Goal: Task Accomplishment & Management: Manage account settings

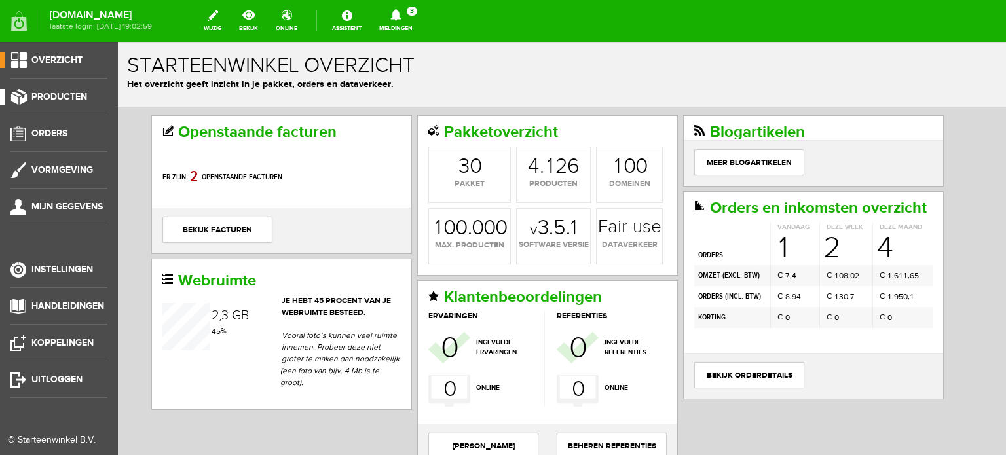
click at [47, 96] on span "Producten" at bounding box center [59, 96] width 56 height 11
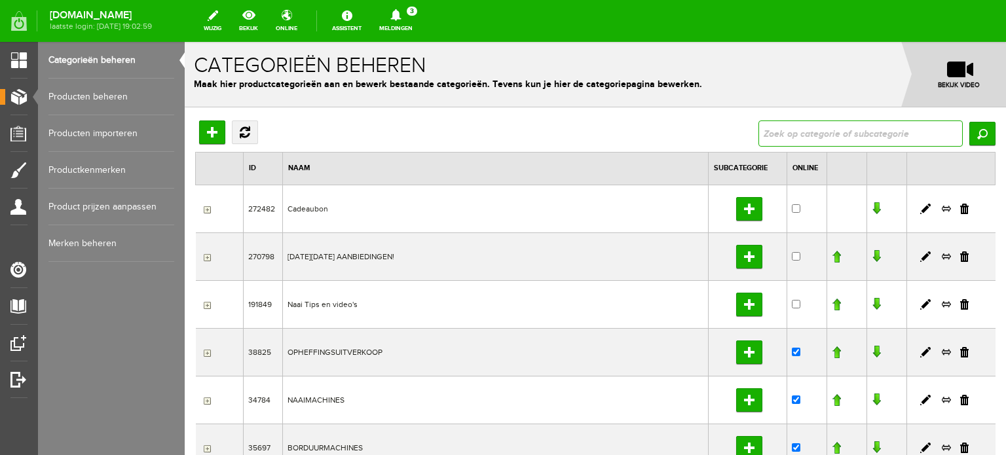
click at [833, 133] on input "text" at bounding box center [860, 134] width 204 height 26
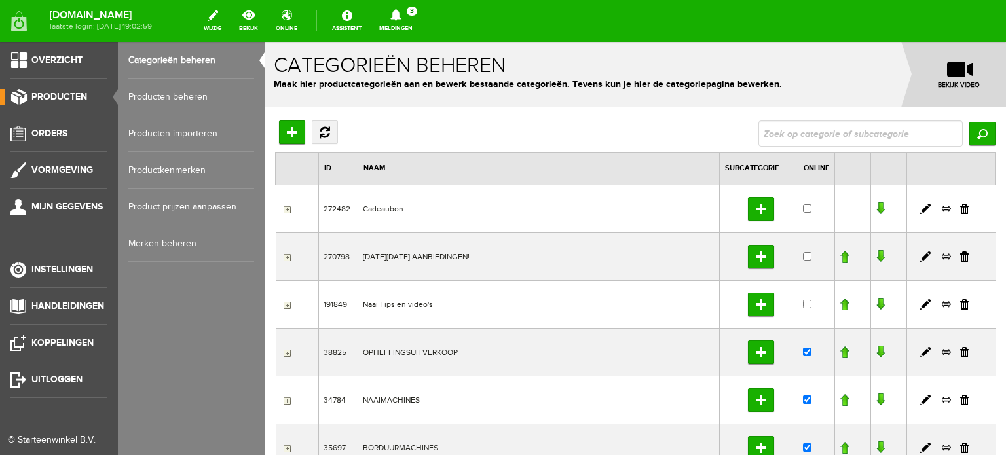
click at [164, 94] on link "Producten beheren" at bounding box center [191, 97] width 126 height 37
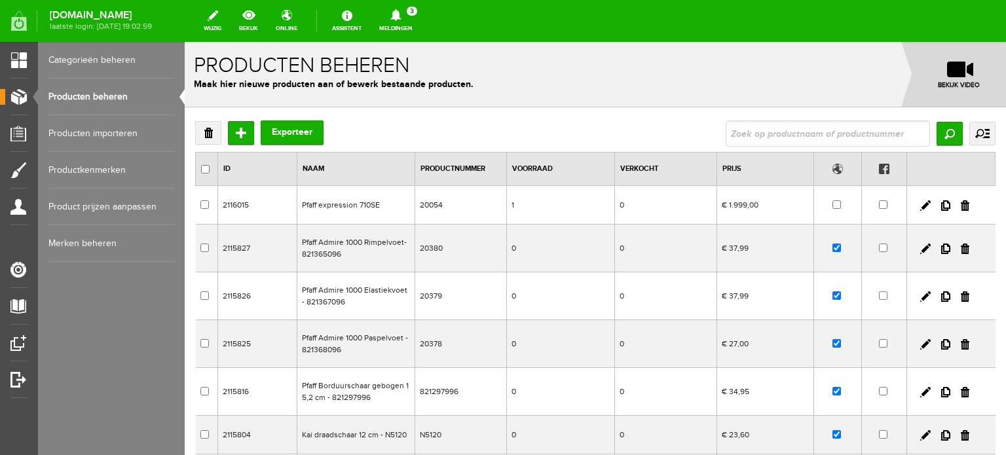
click at [827, 136] on input "text" at bounding box center [828, 134] width 204 height 26
type input "beiers"
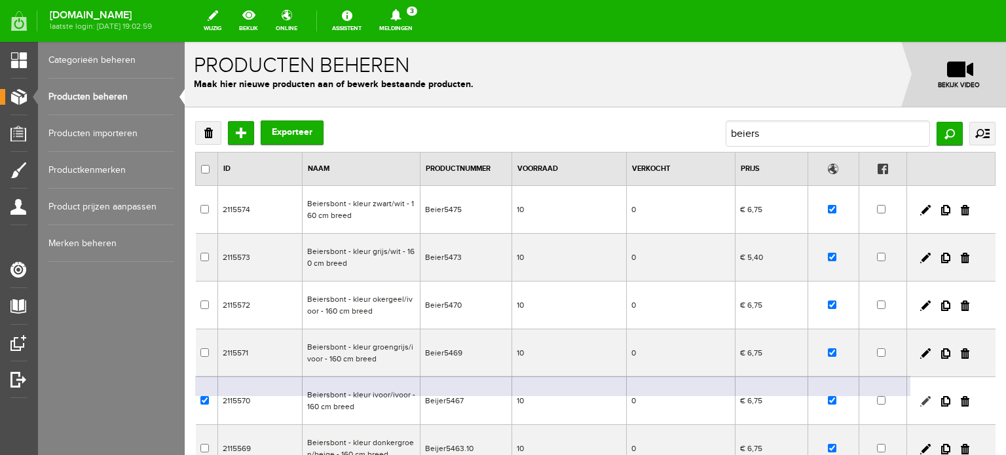
click at [920, 400] on link at bounding box center [925, 401] width 10 height 10
checkbox input "true"
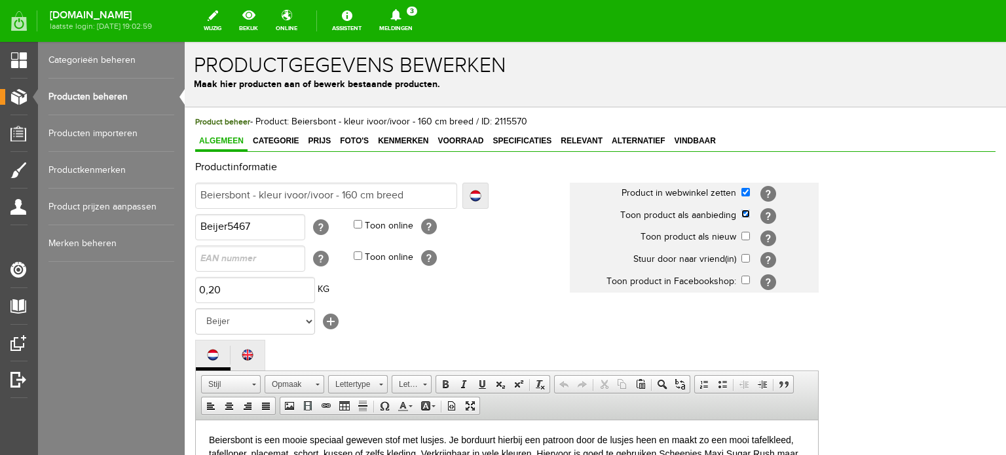
click at [743, 214] on input "checkbox" at bounding box center [745, 214] width 9 height 9
checkbox input "false"
click at [948, 371] on div "Productinformatie Localize [GEOGRAPHIC_DATA] Beiersbont - kleur ivoor/ivoor - 1…" at bounding box center [595, 452] width 800 height 580
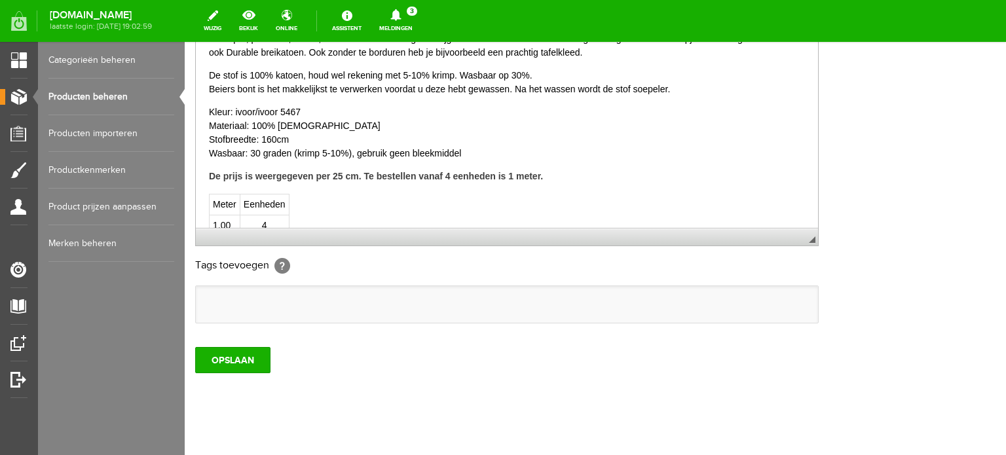
scroll to position [427, 0]
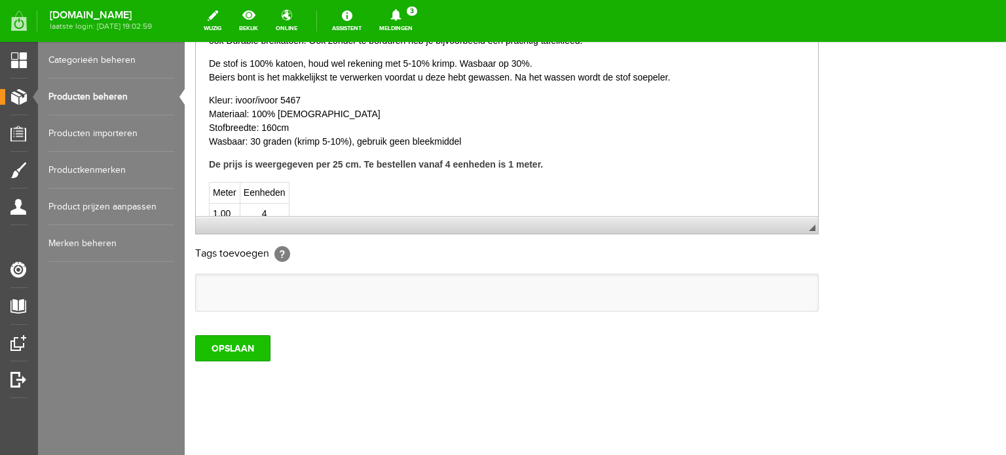
click at [256, 348] on input "OPSLAAN" at bounding box center [232, 348] width 75 height 26
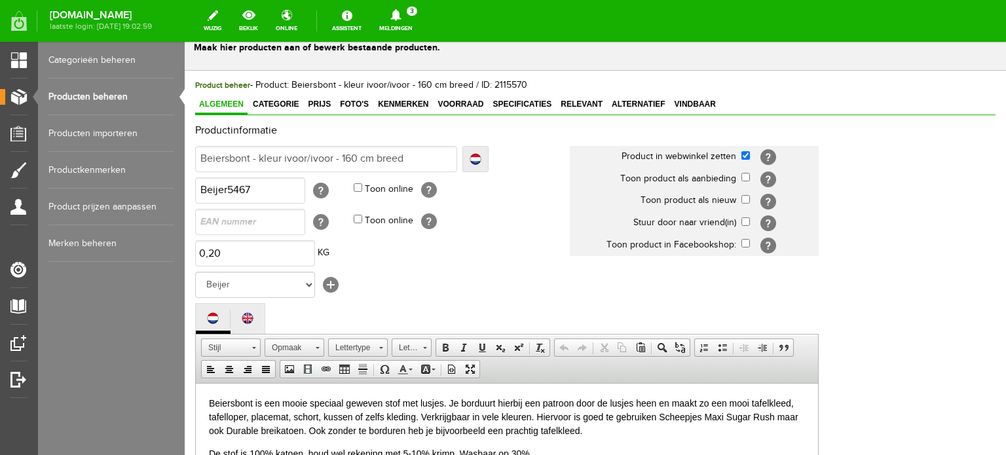
scroll to position [0, 0]
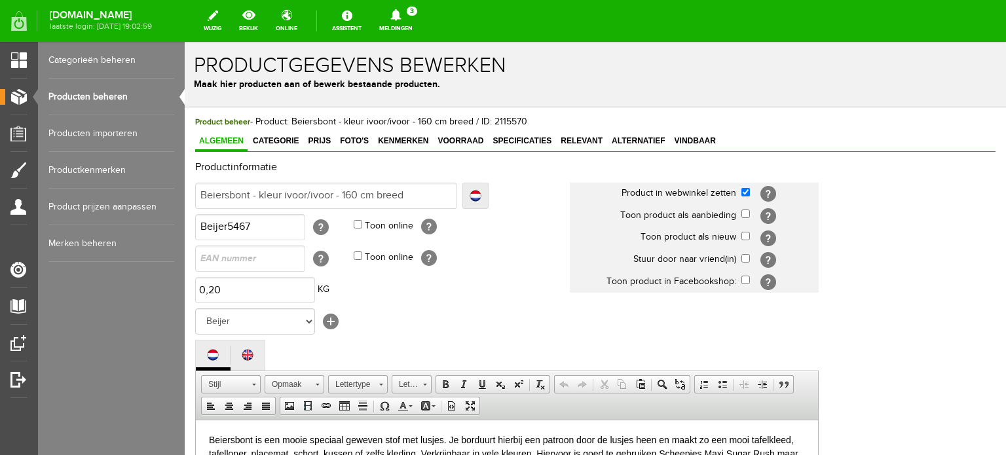
click at [103, 91] on link "Producten beheren" at bounding box center [111, 97] width 126 height 37
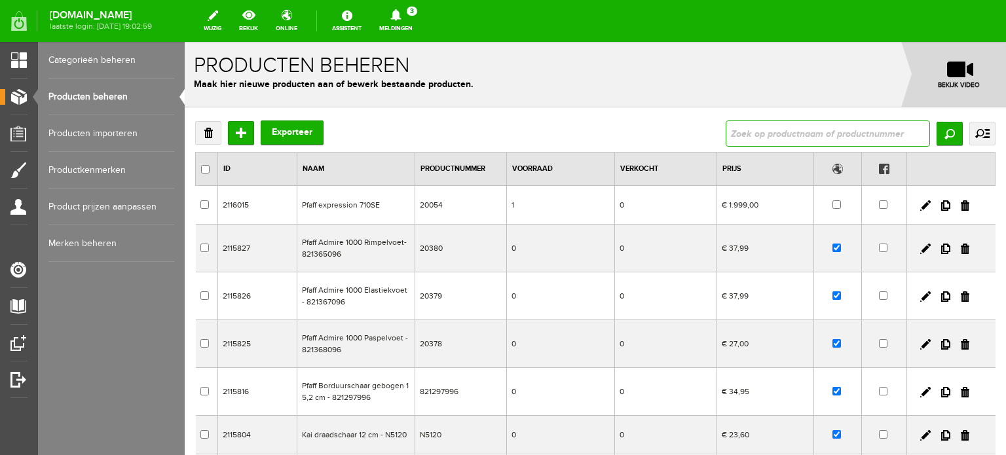
click at [855, 131] on input "text" at bounding box center [828, 134] width 204 height 26
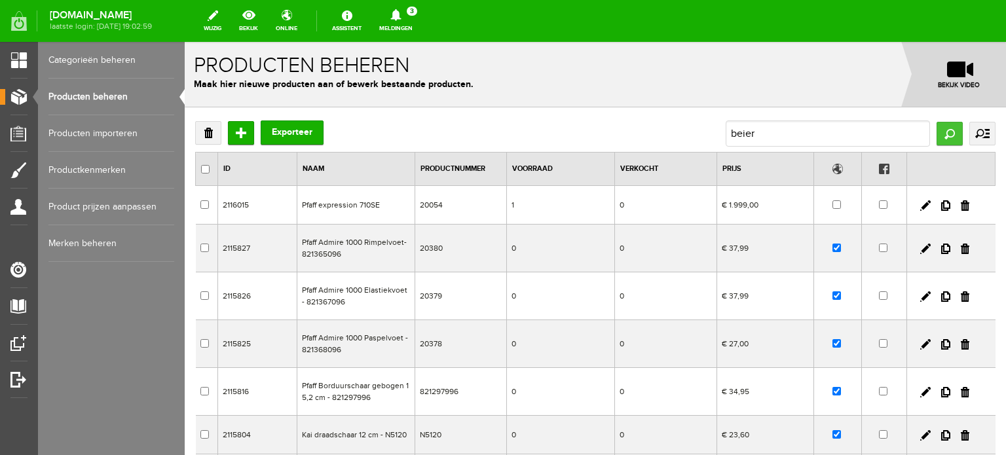
click at [940, 134] on input "Zoeken" at bounding box center [950, 134] width 26 height 24
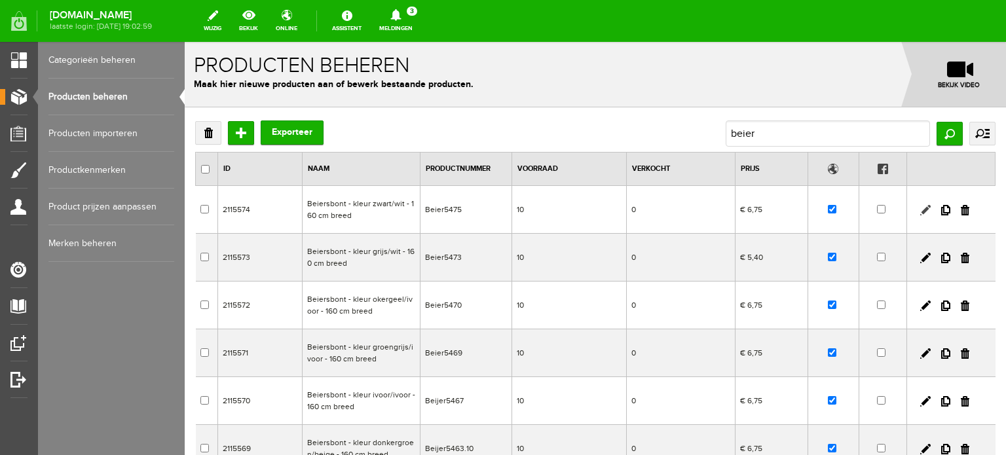
click at [920, 209] on link at bounding box center [925, 210] width 10 height 10
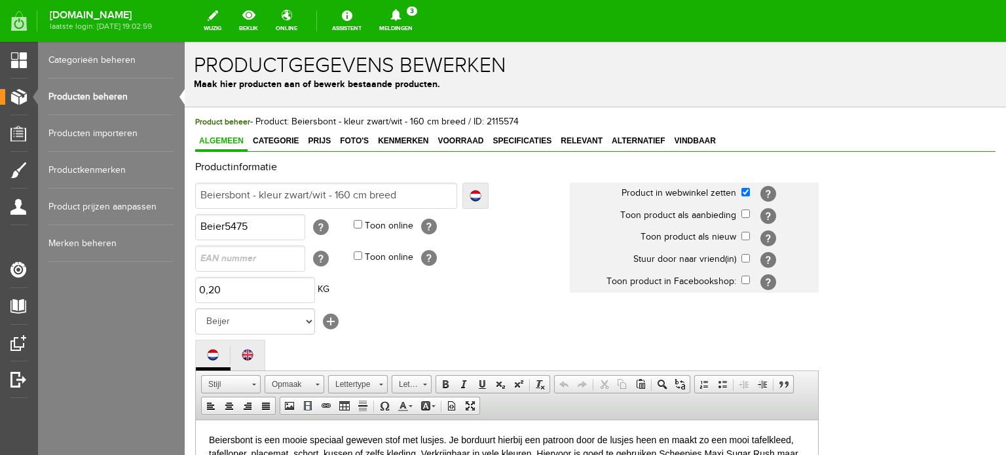
click at [94, 97] on link "Producten beheren" at bounding box center [111, 97] width 126 height 37
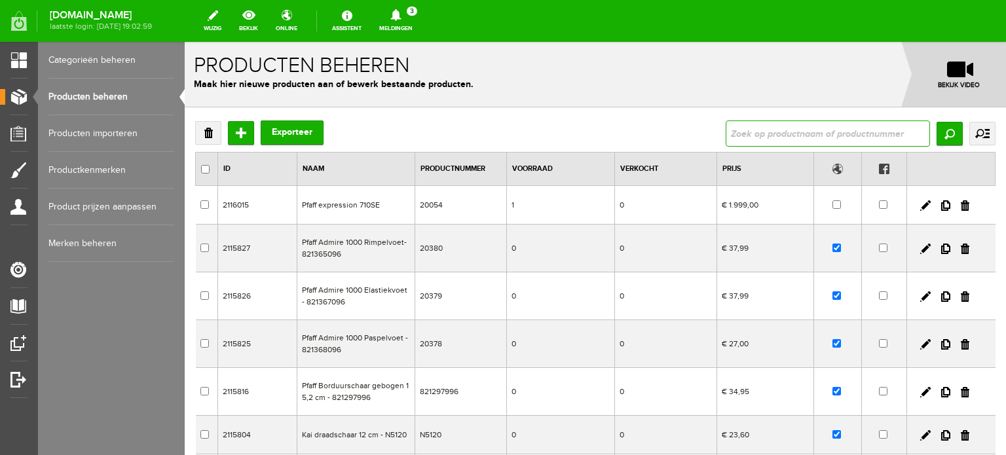
click at [794, 132] on input "text" at bounding box center [828, 134] width 204 height 26
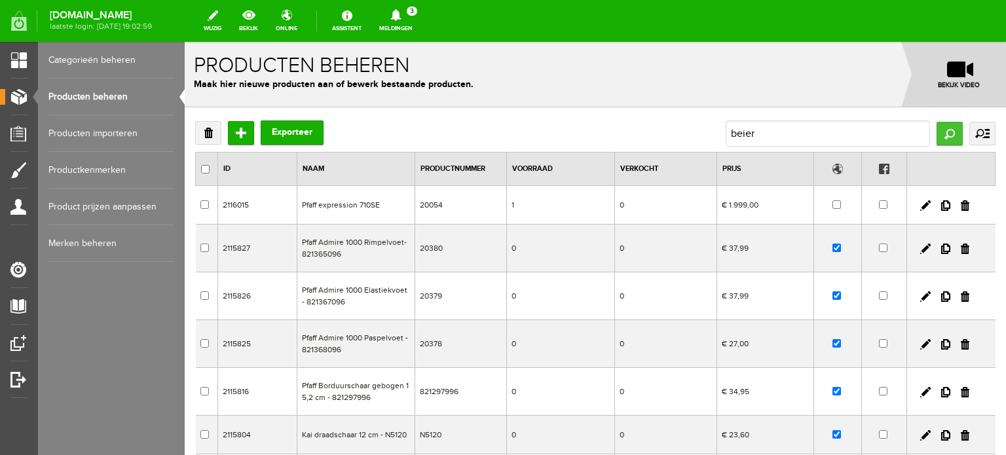
click at [941, 131] on input "Zoeken" at bounding box center [950, 134] width 26 height 24
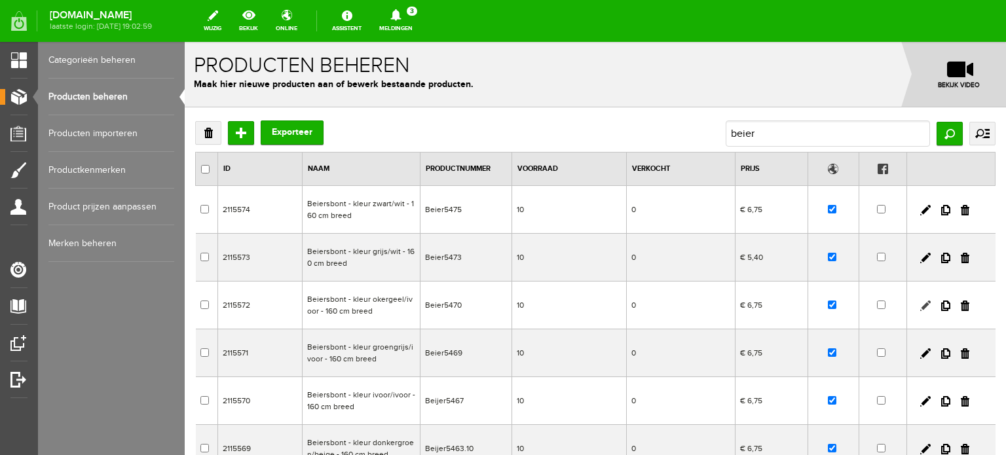
click at [920, 303] on link at bounding box center [925, 306] width 10 height 10
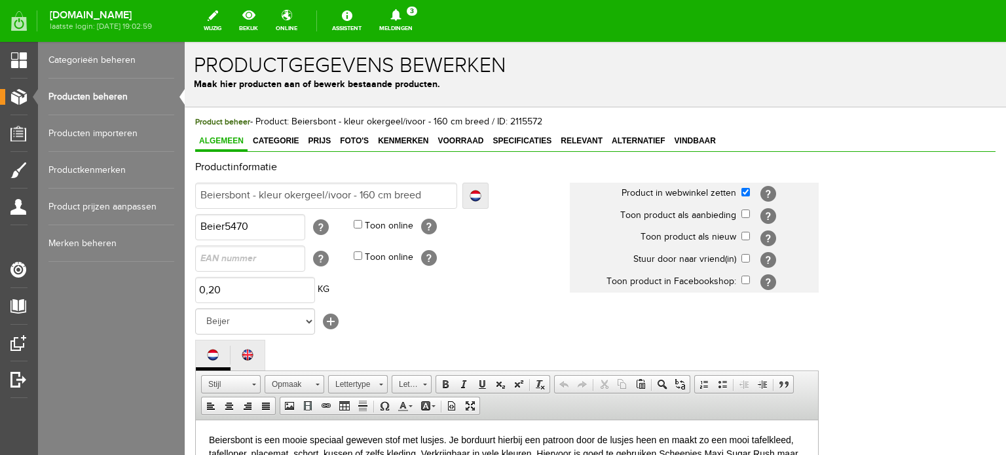
scroll to position [327, 0]
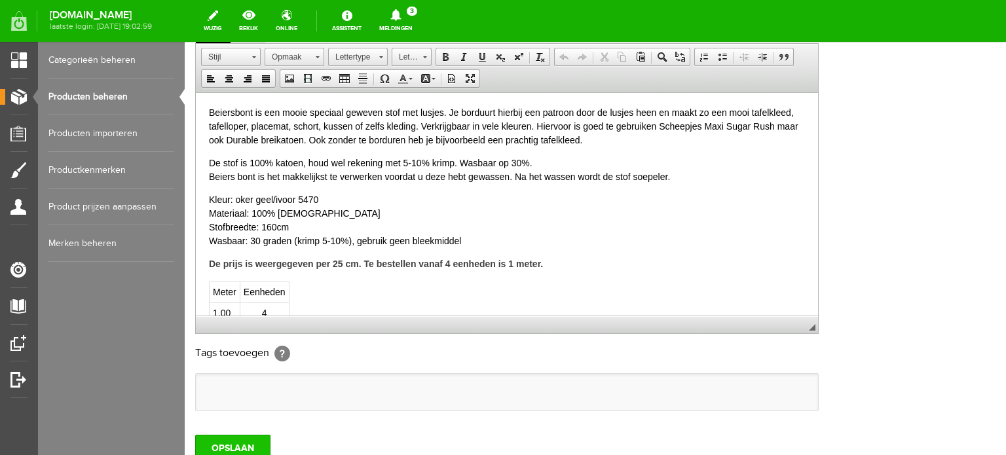
click at [228, 443] on input "OPSLAAN" at bounding box center [232, 448] width 75 height 26
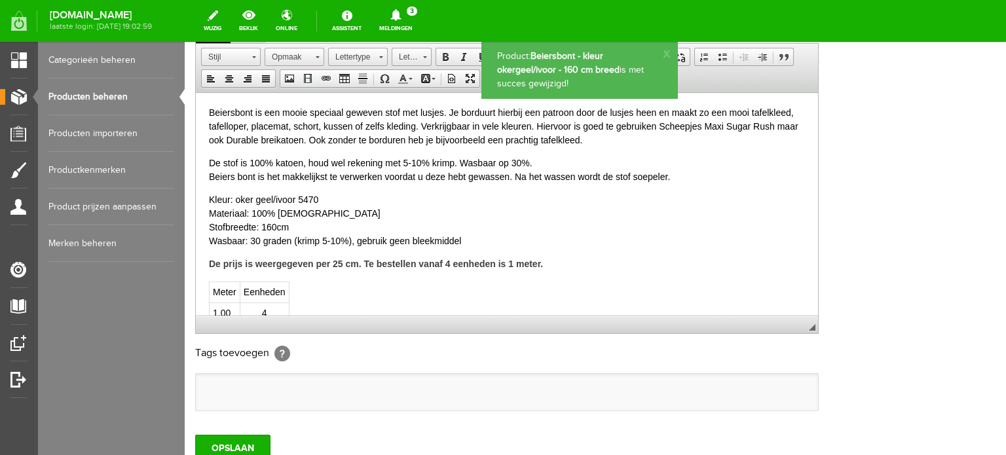
scroll to position [0, 0]
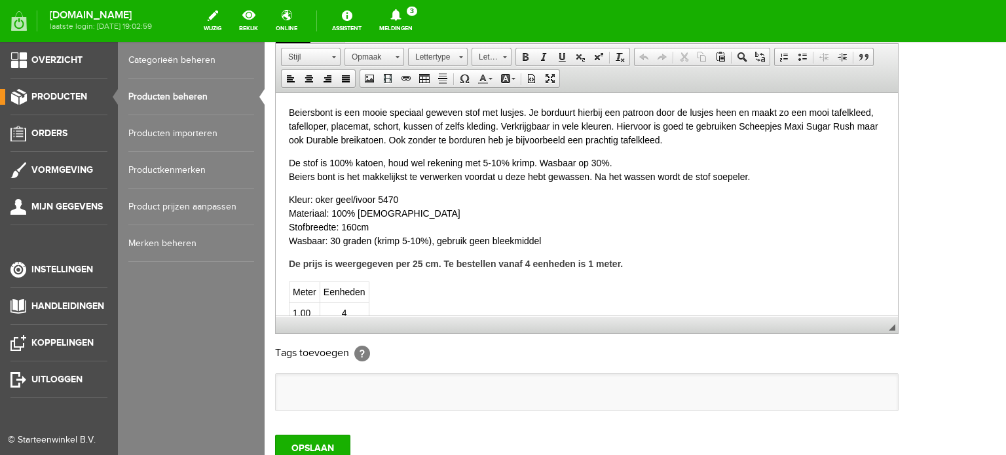
click at [152, 93] on link "Producten beheren" at bounding box center [191, 97] width 126 height 37
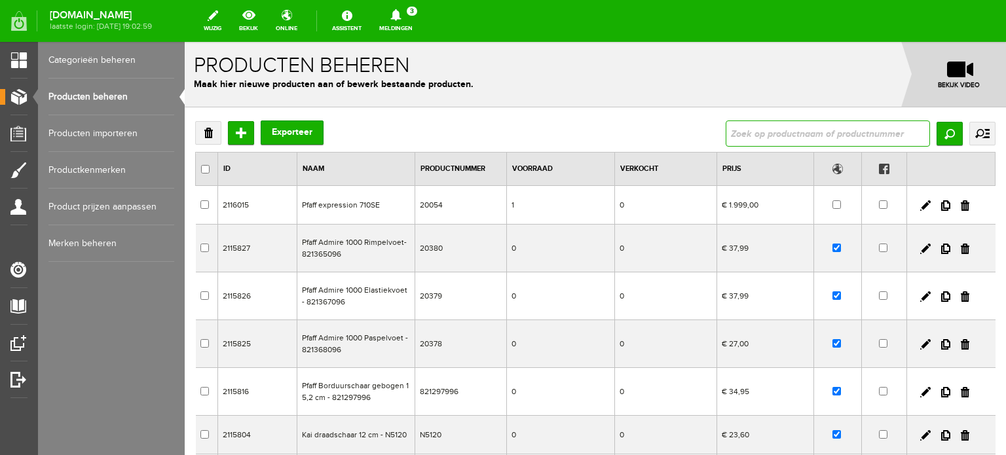
click at [819, 133] on input "text" at bounding box center [828, 134] width 204 height 26
paste input "Husqvarna Viking Onyx 15"
type input "Husqvarna Viking Onyx 15"
click at [945, 128] on input "Zoeken" at bounding box center [950, 134] width 26 height 24
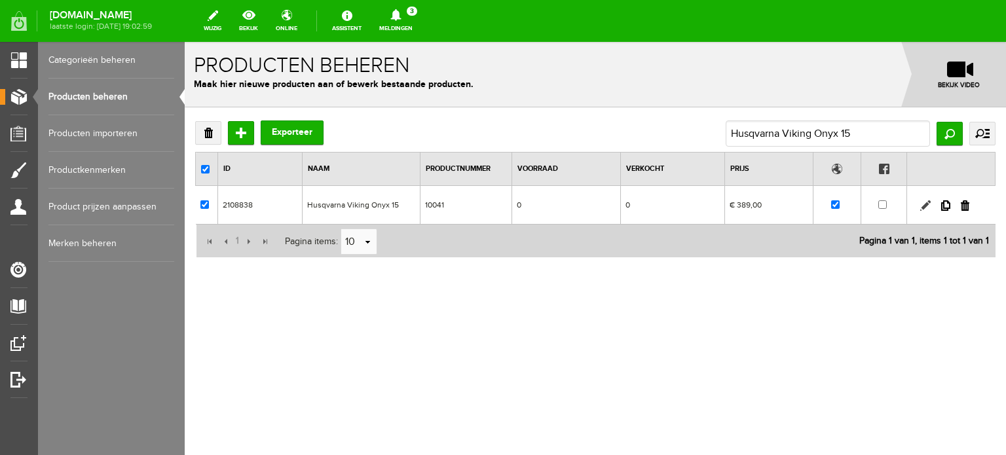
click at [923, 206] on link at bounding box center [925, 205] width 10 height 10
checkbox input "true"
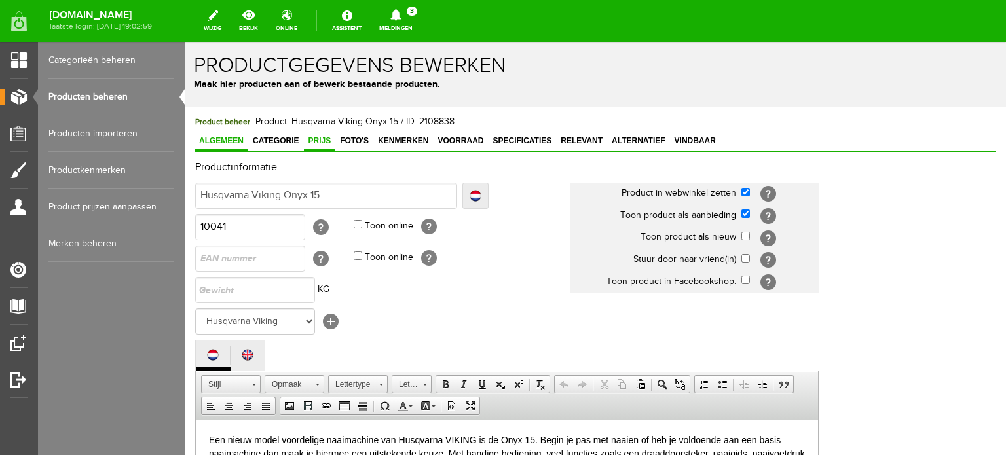
click at [318, 141] on span "Prijs" at bounding box center [319, 140] width 31 height 9
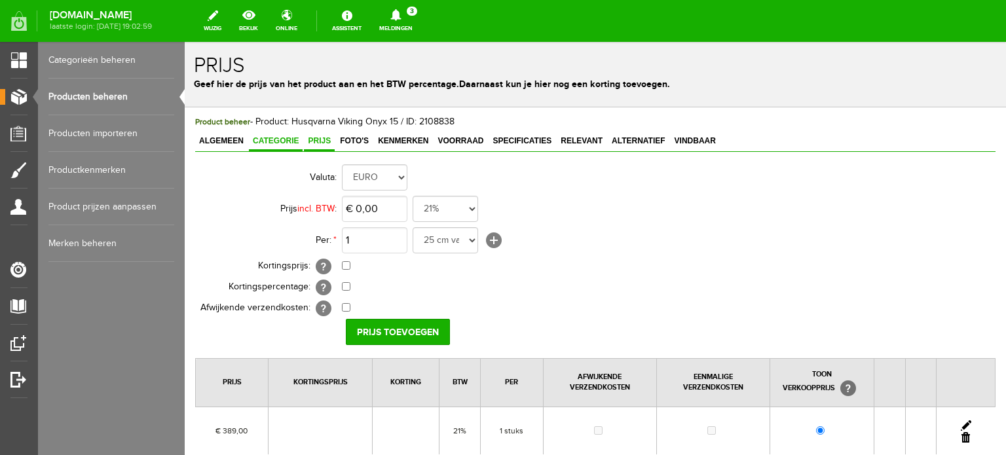
click at [274, 144] on span "Categorie" at bounding box center [276, 140] width 54 height 9
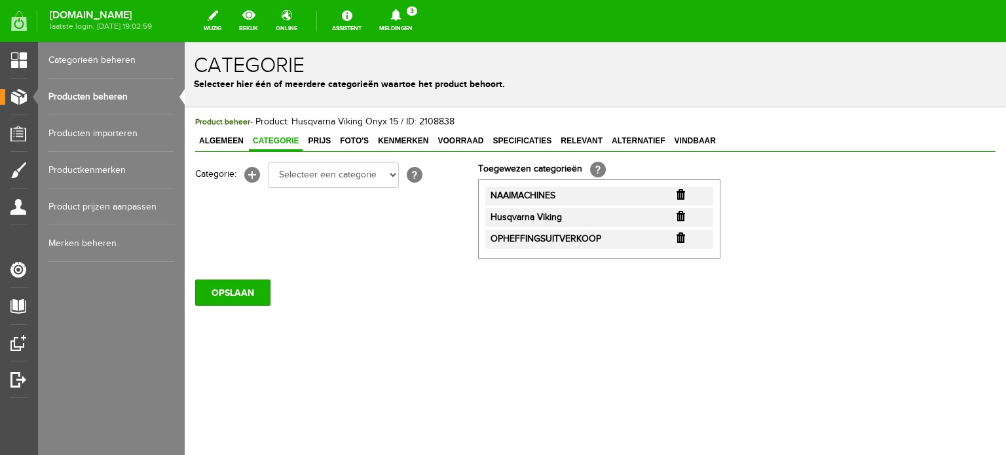
click at [679, 236] on input "button" at bounding box center [681, 238] width 9 height 10
click at [233, 290] on input "OPSLAAN" at bounding box center [232, 292] width 75 height 26
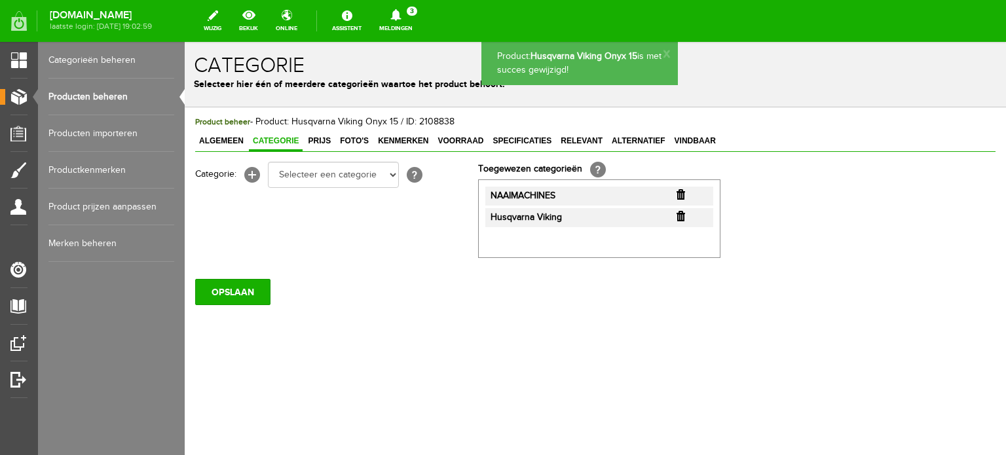
click at [96, 94] on link "Producten beheren" at bounding box center [111, 97] width 126 height 37
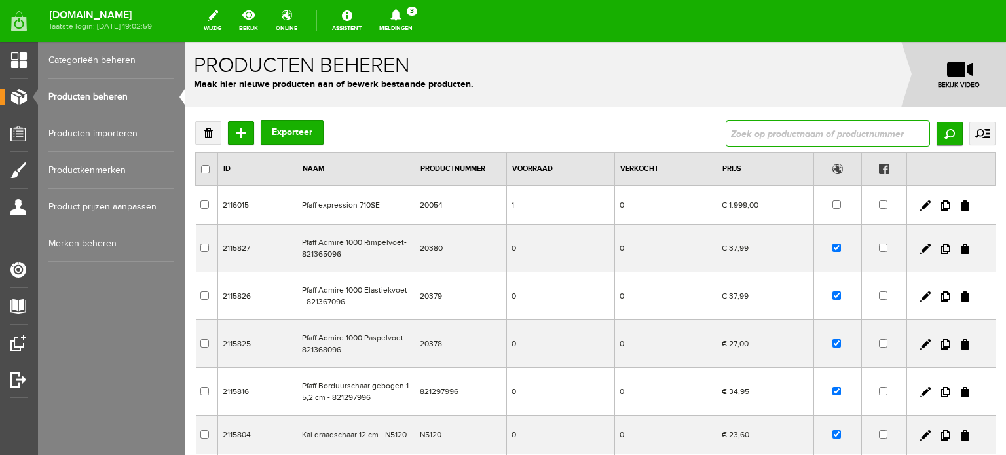
click at [886, 134] on input "text" at bounding box center [828, 134] width 204 height 26
type input "beiers"
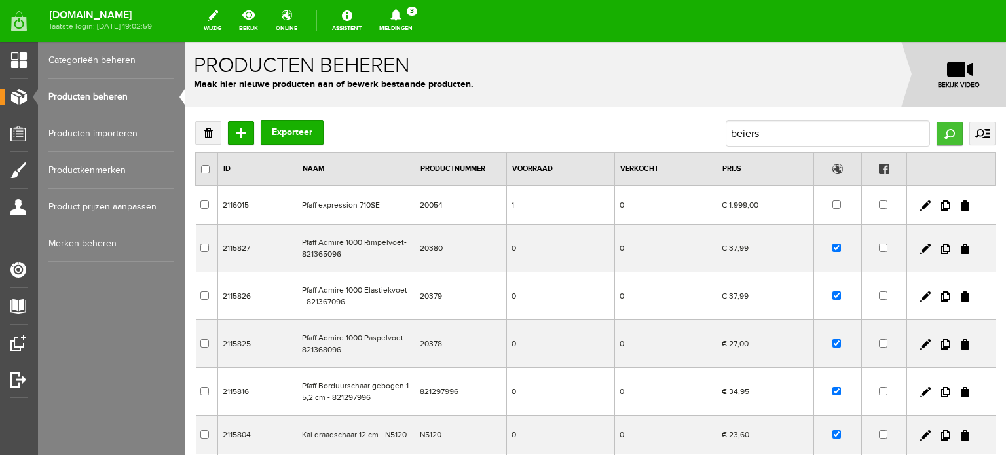
click at [938, 136] on input "Zoeken" at bounding box center [950, 134] width 26 height 24
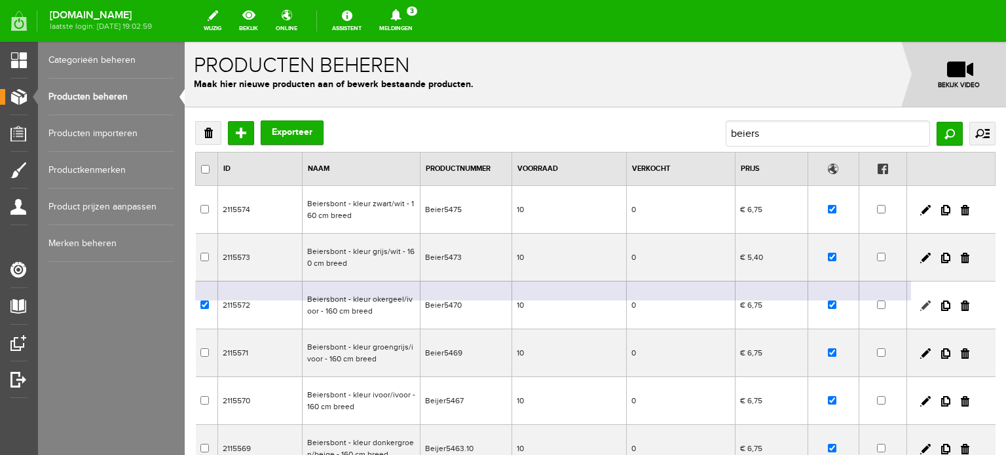
click at [920, 304] on link at bounding box center [925, 306] width 10 height 10
checkbox input "true"
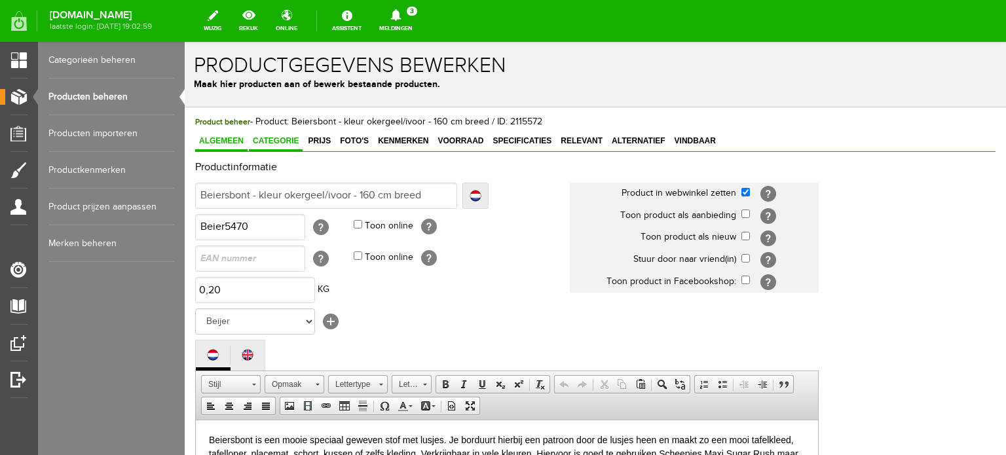
click at [280, 141] on span "Categorie" at bounding box center [276, 140] width 54 height 9
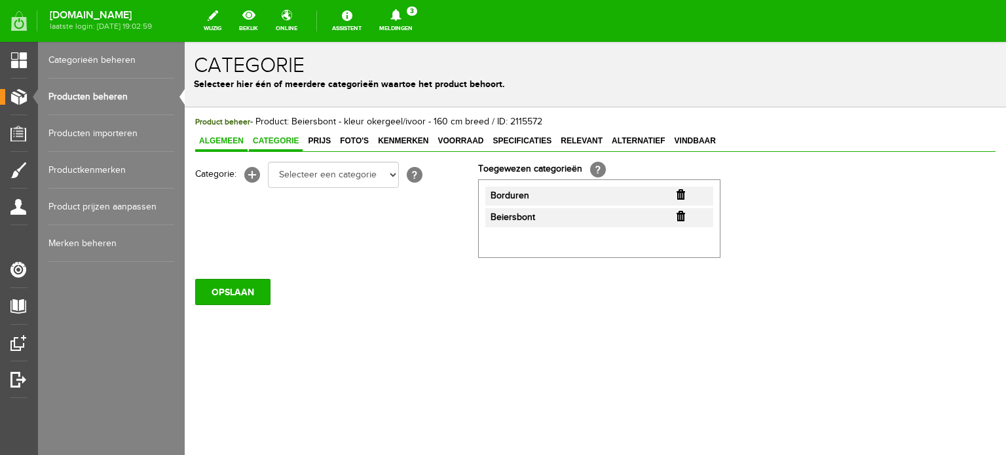
click at [223, 141] on span "Algemeen" at bounding box center [221, 140] width 52 height 9
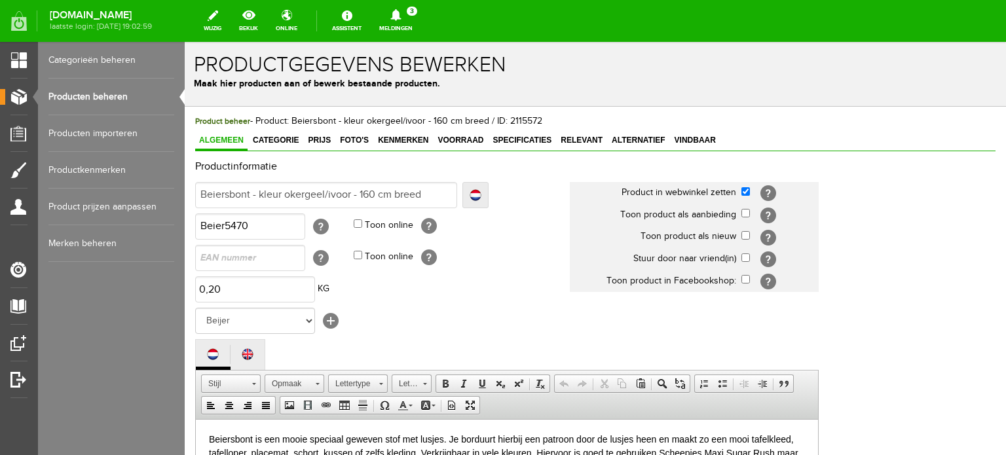
scroll to position [196, 0]
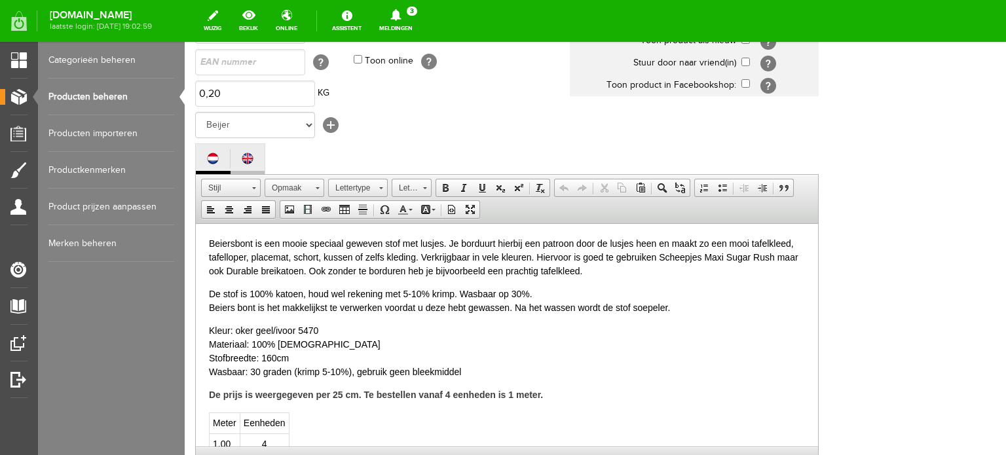
click at [254, 157] on link at bounding box center [248, 158] width 34 height 19
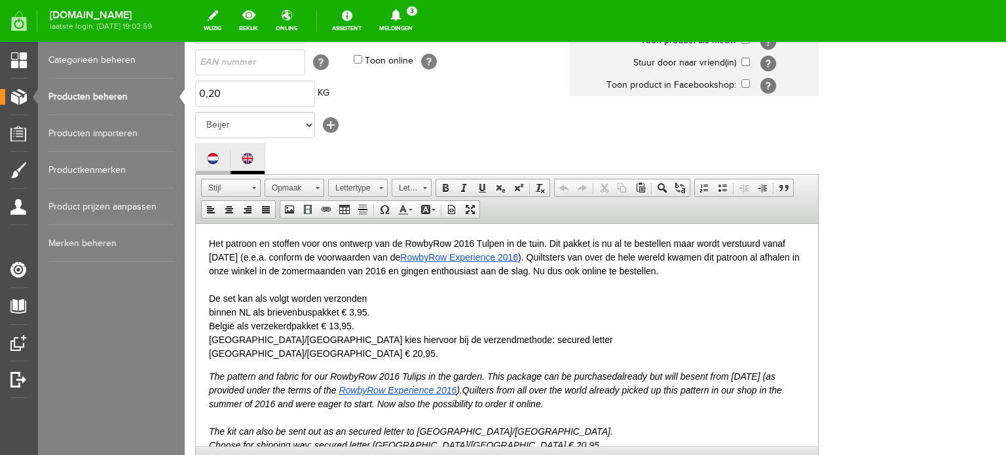
click at [215, 156] on img at bounding box center [212, 158] width 13 height 13
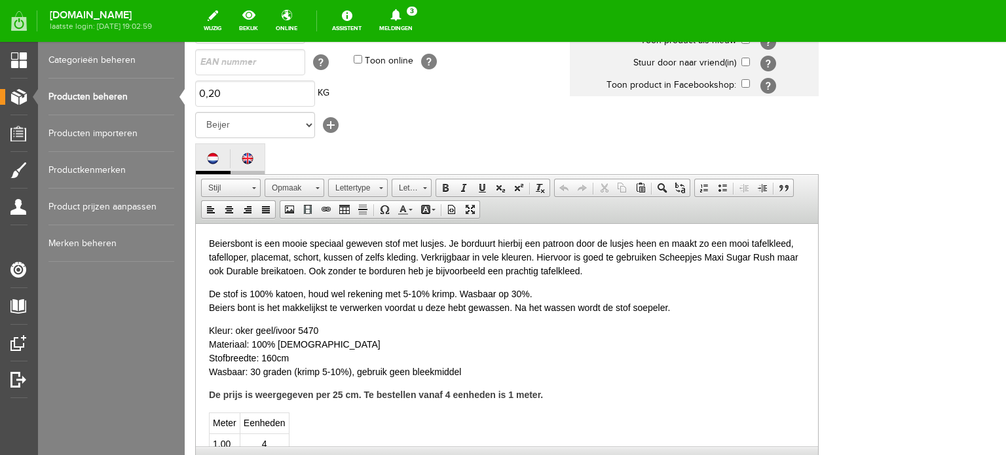
click at [253, 154] on img at bounding box center [247, 158] width 13 height 13
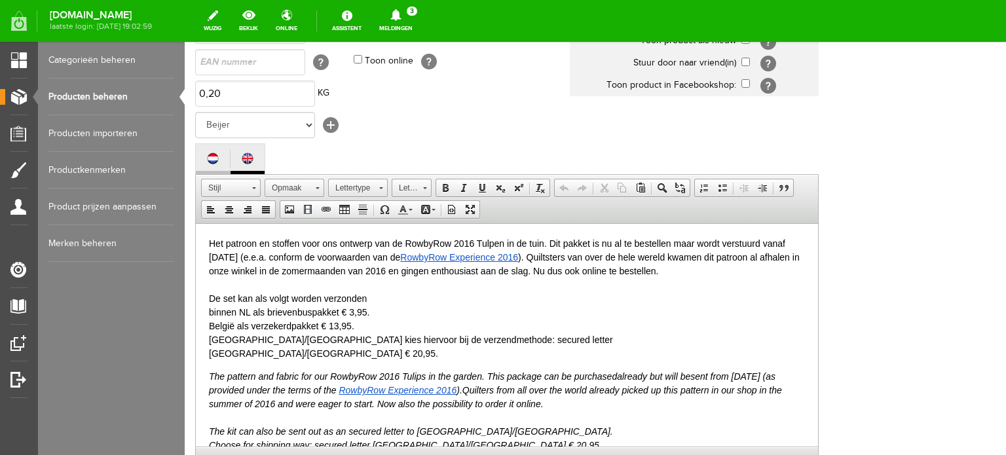
click at [209, 160] on img at bounding box center [212, 158] width 13 height 13
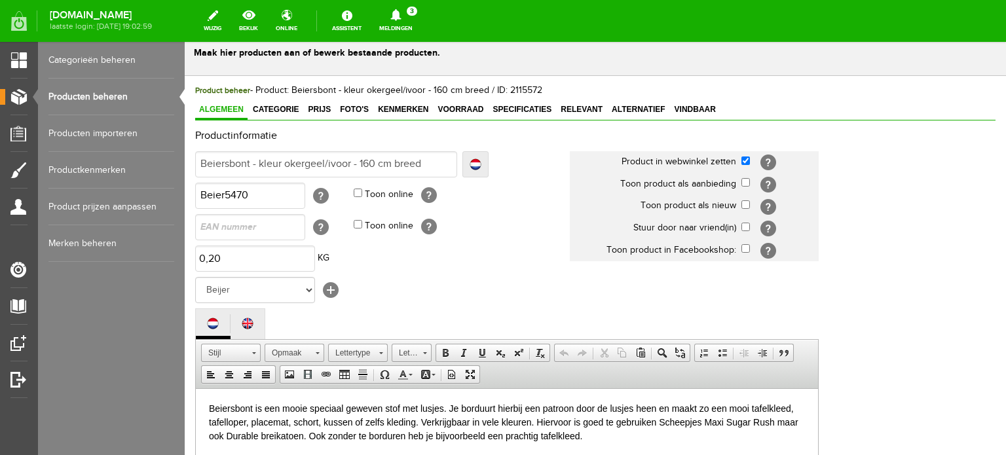
scroll to position [0, 0]
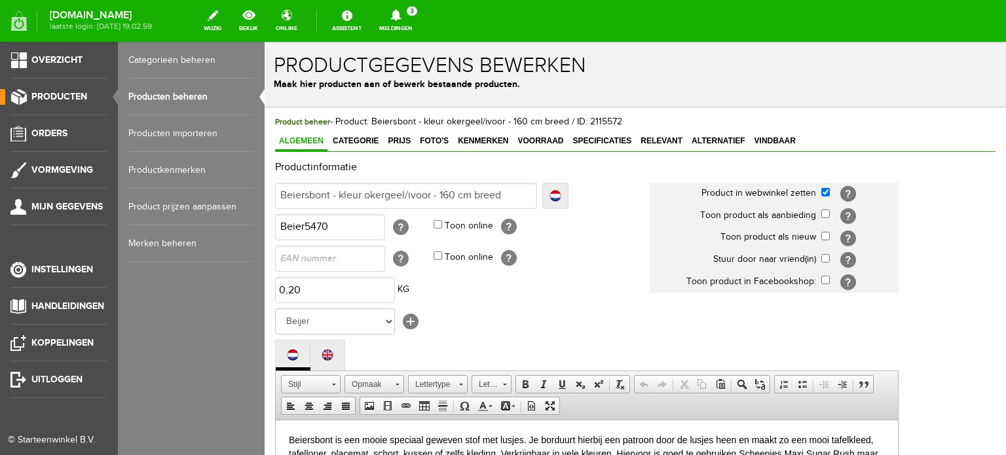
click at [154, 95] on link "Producten beheren" at bounding box center [191, 97] width 126 height 37
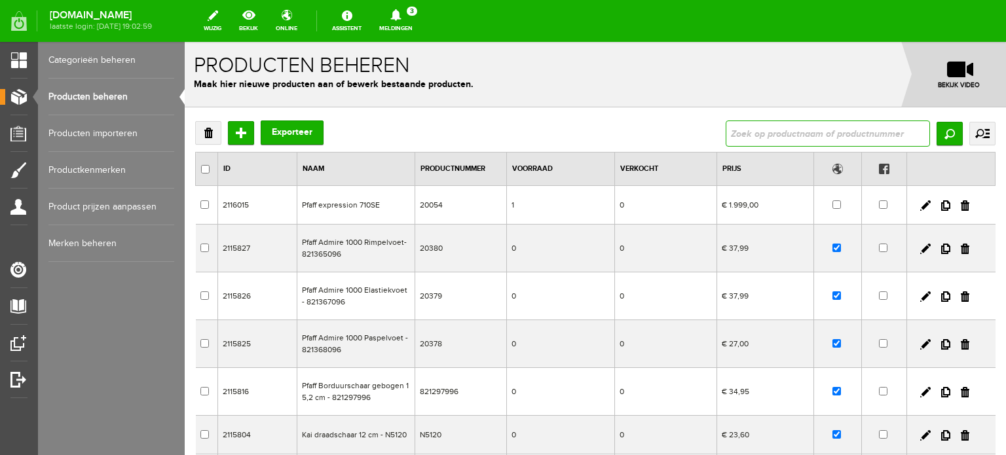
click at [844, 135] on input "text" at bounding box center [828, 134] width 204 height 26
paste input "Beiersbont - kleur ivoor/ivoor - 160 cm breed"
click at [844, 134] on input "Beiersbont - kleur ivoor/ivoor - 160 cm breed" at bounding box center [828, 134] width 204 height 26
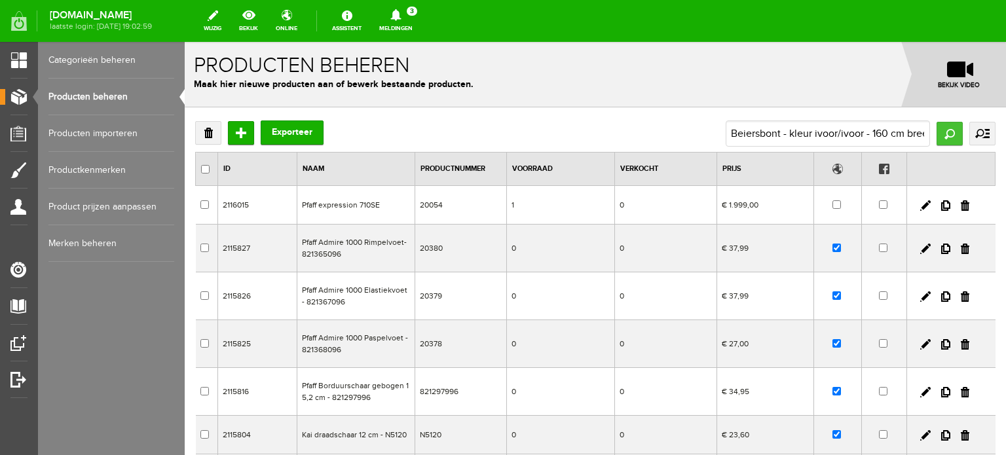
click at [939, 130] on input "Zoeken" at bounding box center [950, 134] width 26 height 24
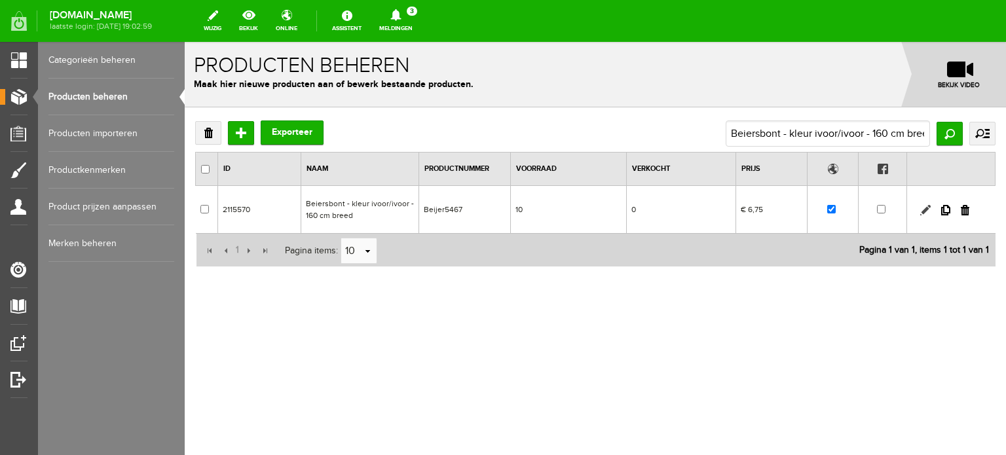
click at [926, 209] on link at bounding box center [925, 210] width 10 height 10
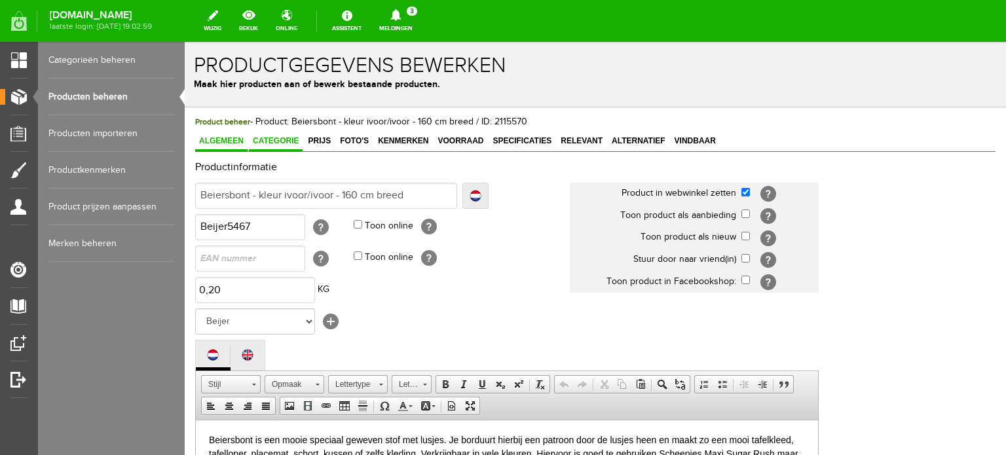
click at [289, 138] on span "Categorie" at bounding box center [276, 140] width 54 height 9
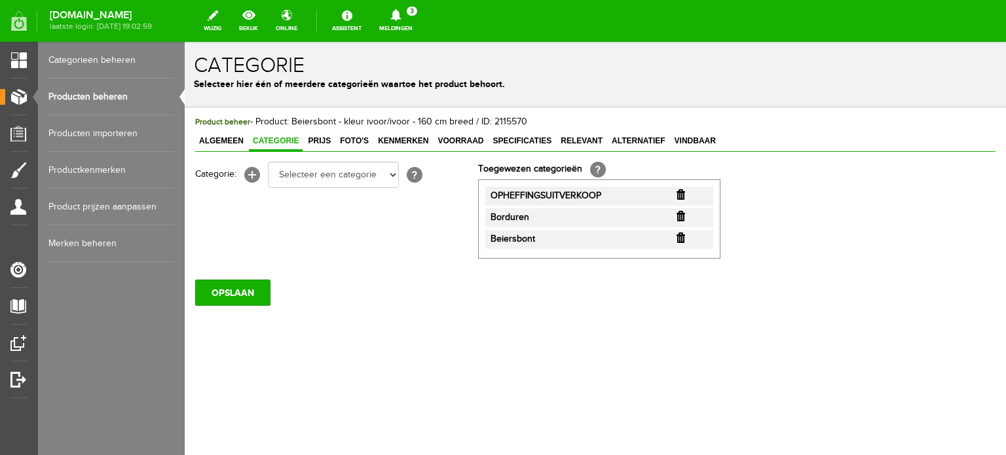
click at [681, 193] on input "button" at bounding box center [681, 194] width 9 height 10
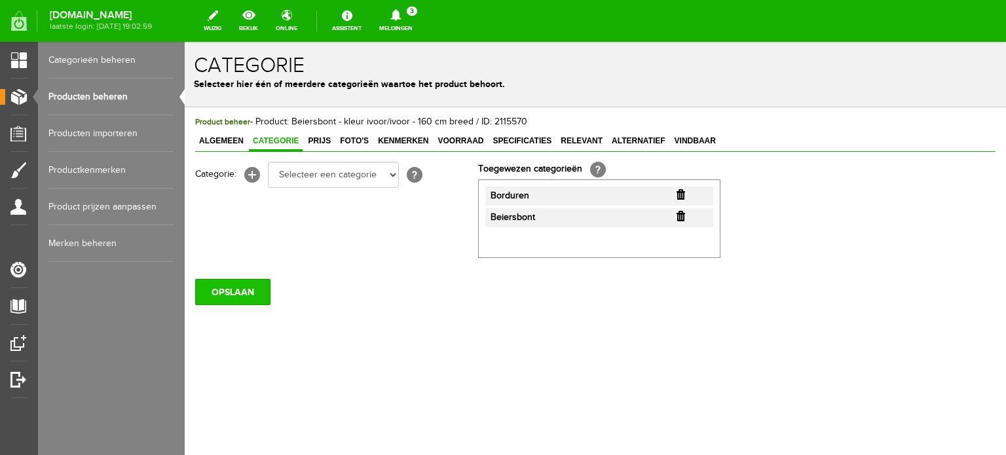
click at [240, 288] on input "OPSLAAN" at bounding box center [232, 292] width 75 height 26
click at [86, 94] on link "Producten beheren" at bounding box center [111, 97] width 126 height 37
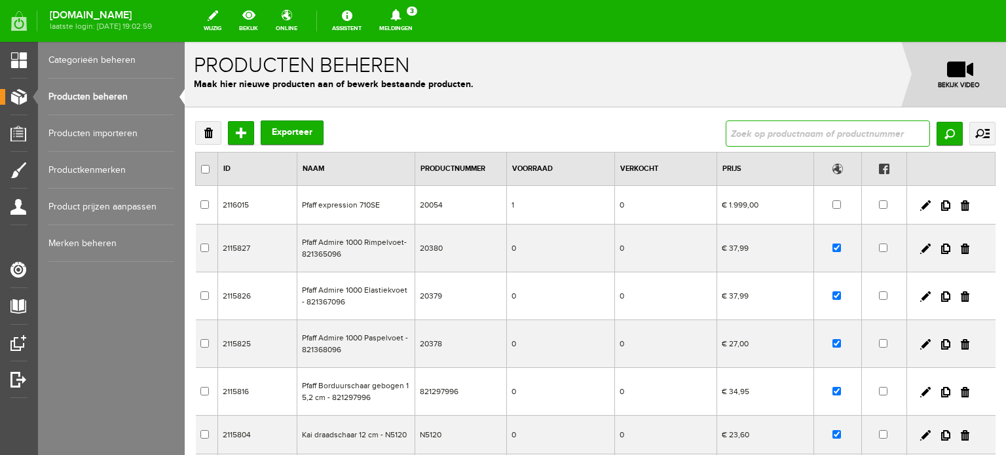
click at [879, 139] on input "text" at bounding box center [828, 134] width 204 height 26
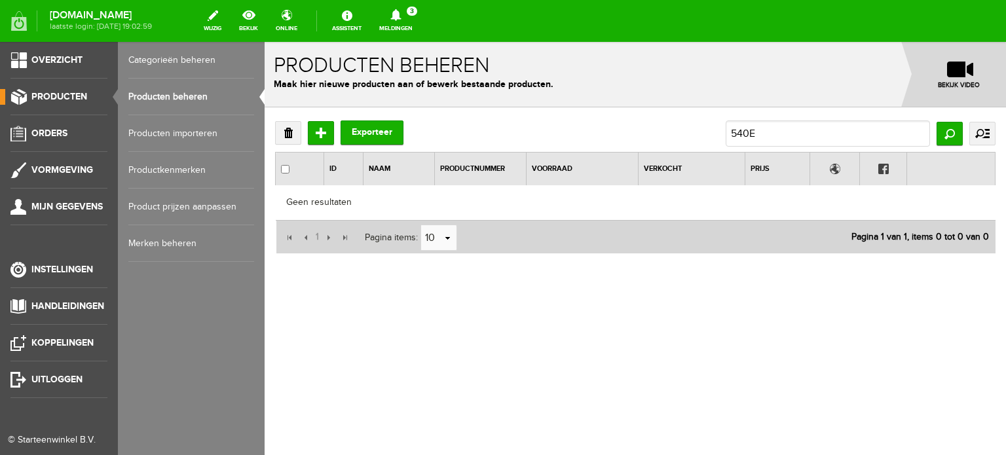
click at [159, 95] on link "Producten beheren" at bounding box center [191, 97] width 126 height 37
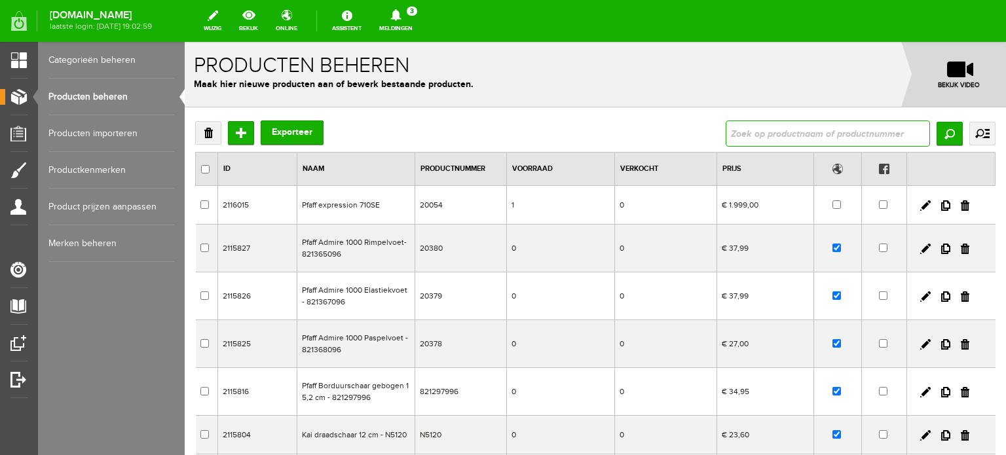
click at [851, 133] on input "text" at bounding box center [828, 134] width 204 height 26
type input "Brother Inn"
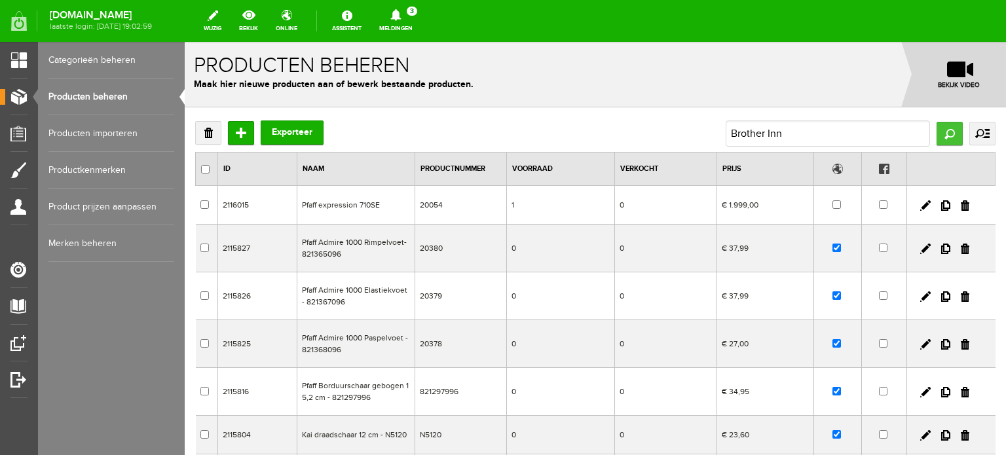
click at [939, 133] on input "Zoeken" at bounding box center [950, 134] width 26 height 24
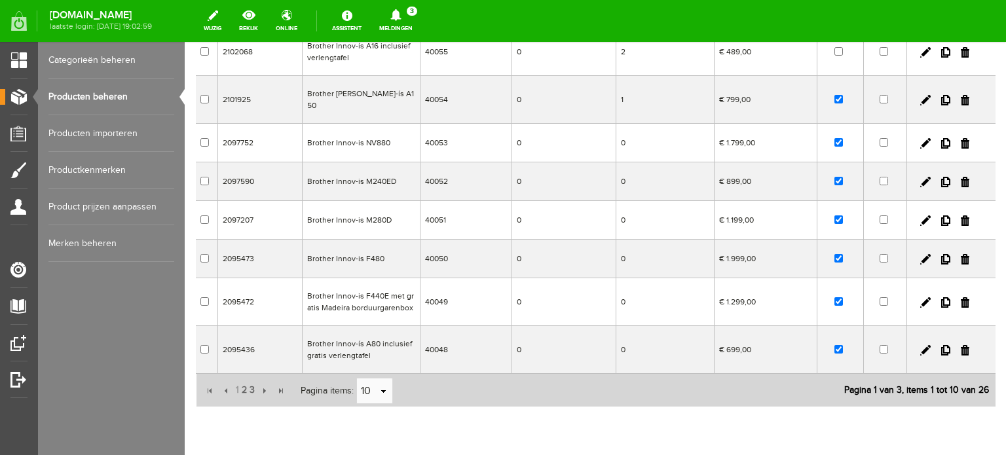
scroll to position [262, 0]
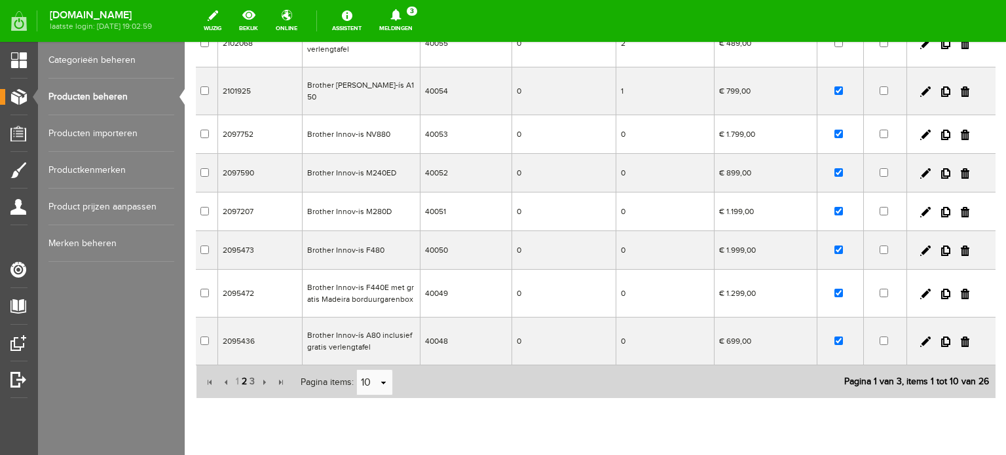
click at [243, 374] on span "2" at bounding box center [244, 382] width 8 height 26
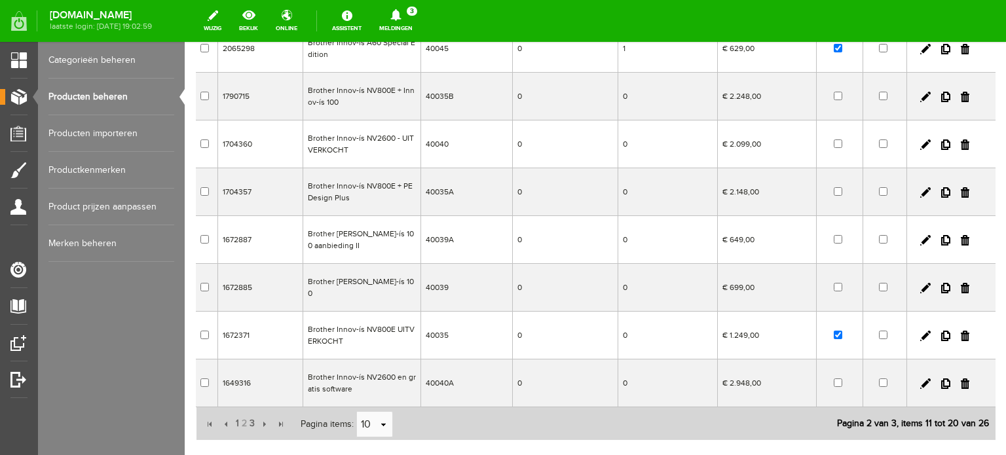
scroll to position [322, 0]
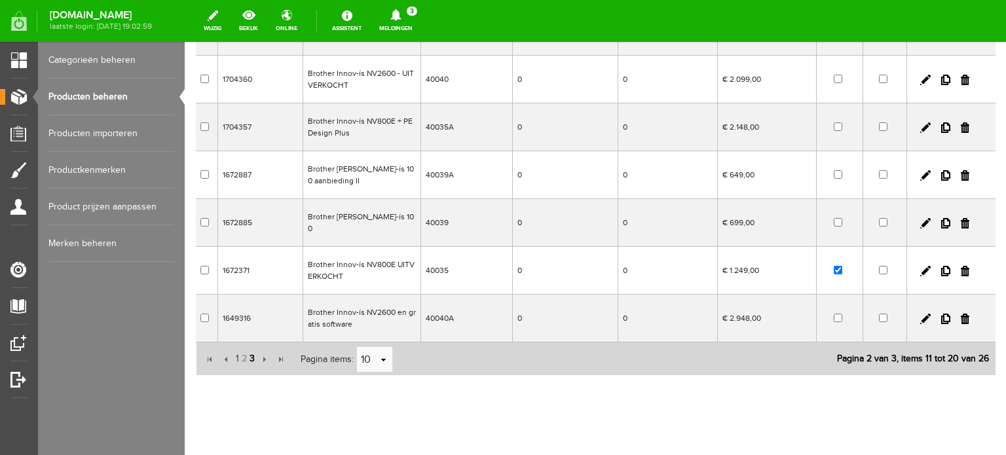
click at [252, 346] on span "3" at bounding box center [252, 359] width 8 height 26
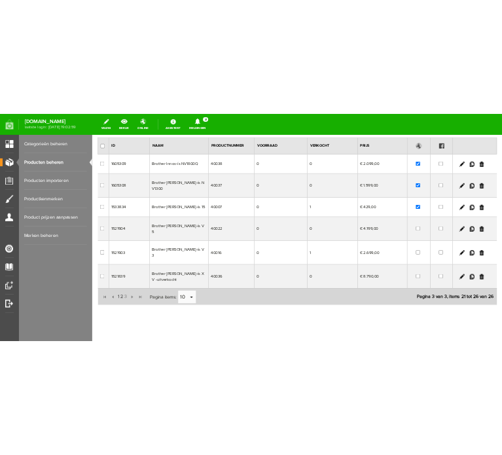
scroll to position [0, 0]
